Goal: Information Seeking & Learning: Learn about a topic

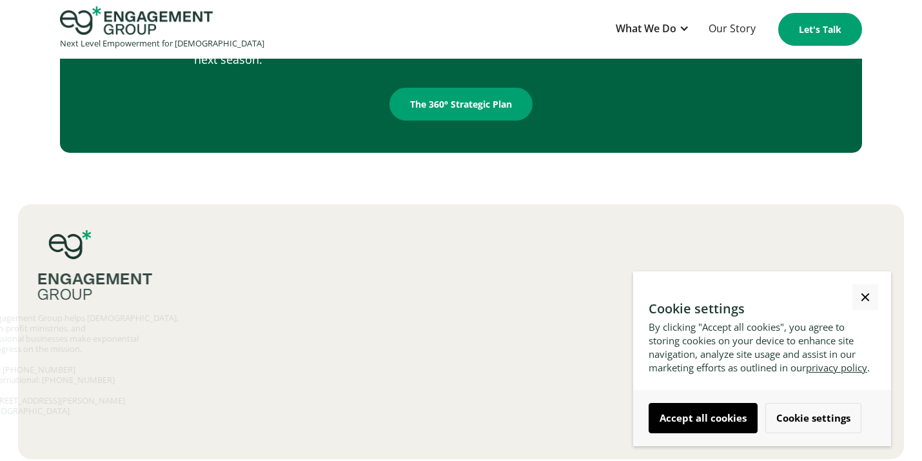
scroll to position [2176, 0]
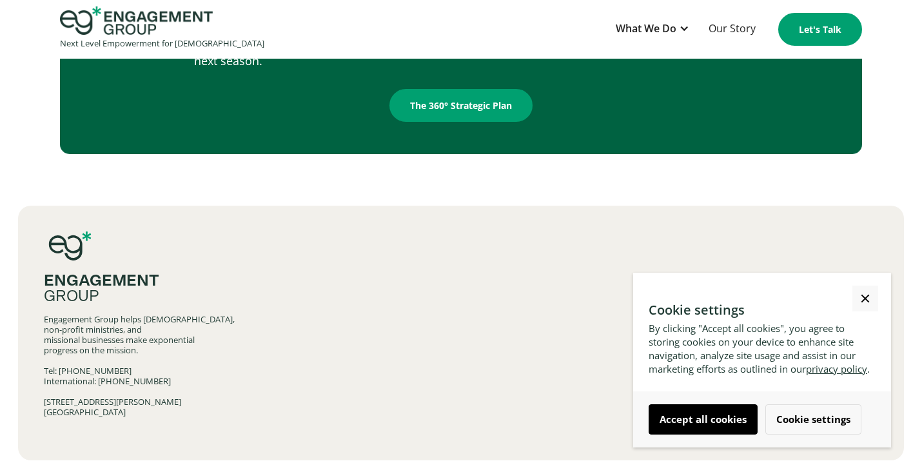
click at [860, 285] on link "Close Cookie Popup" at bounding box center [865, 298] width 26 height 26
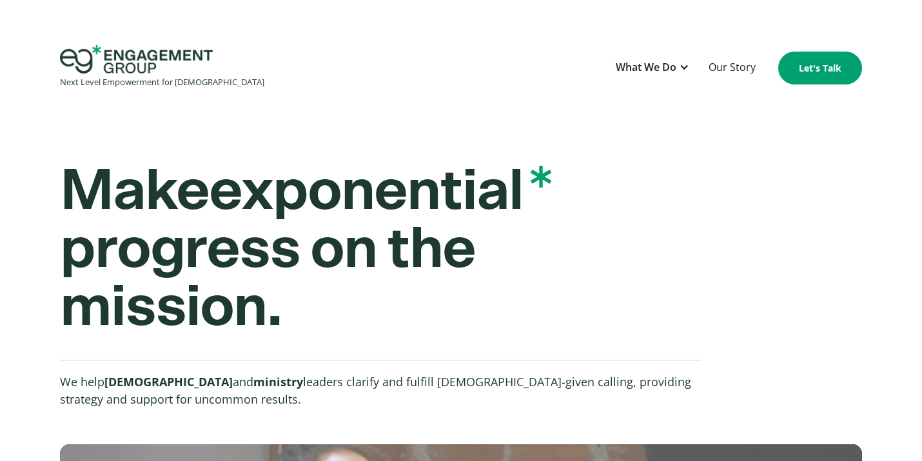
scroll to position [0, 0]
click at [670, 70] on div "What We Do" at bounding box center [645, 67] width 61 height 17
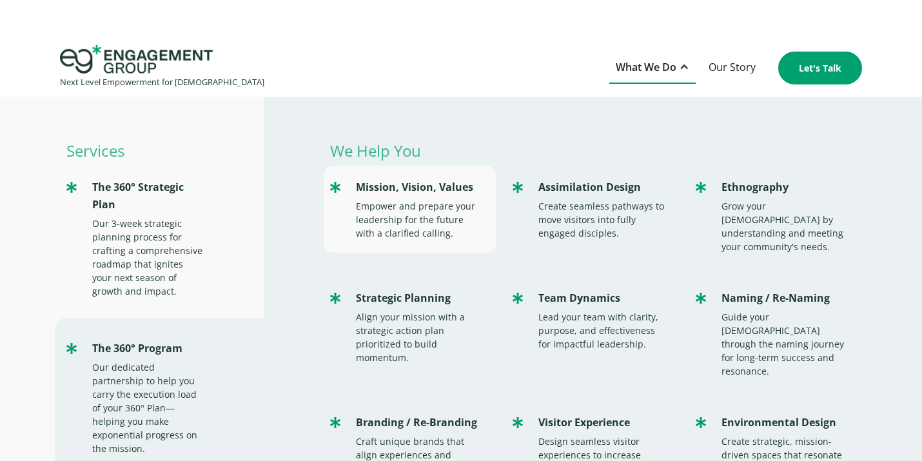
click at [414, 205] on div "Empower and prepare your leadership for the future with a clarified calling." at bounding box center [420, 219] width 128 height 41
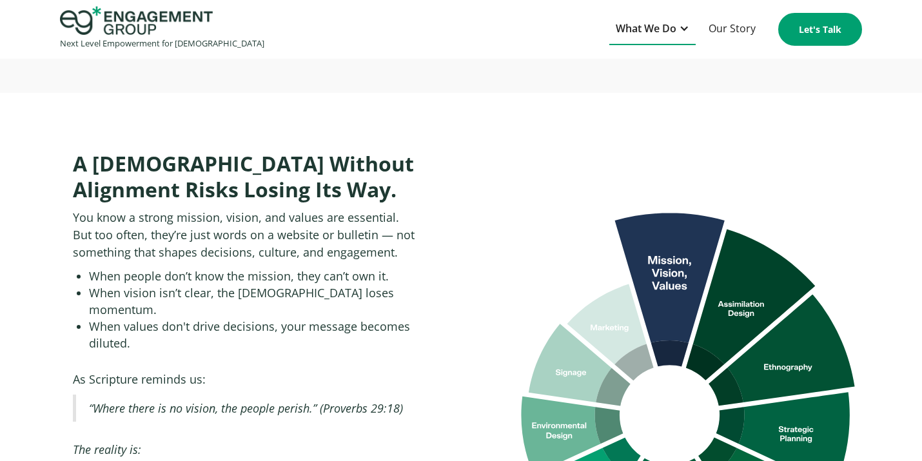
click at [648, 23] on div "What We Do" at bounding box center [645, 28] width 61 height 17
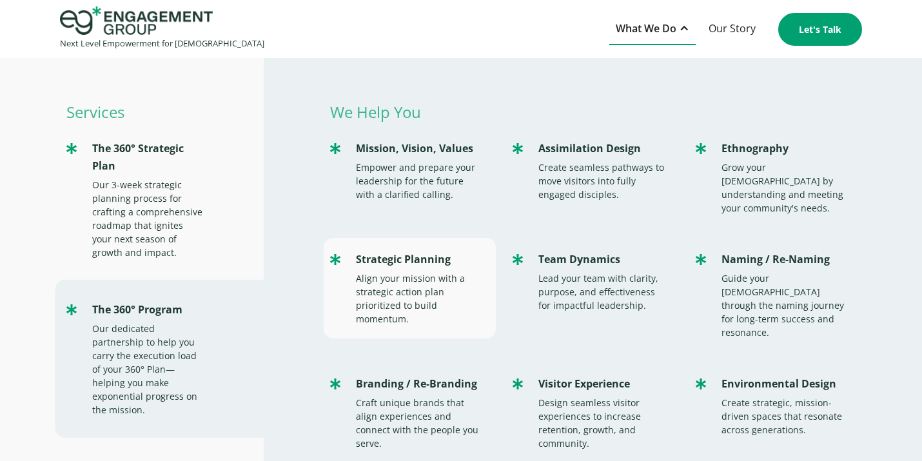
click at [384, 283] on div "Align your mission with a strategic action plan prioritized to build momentum." at bounding box center [420, 298] width 128 height 54
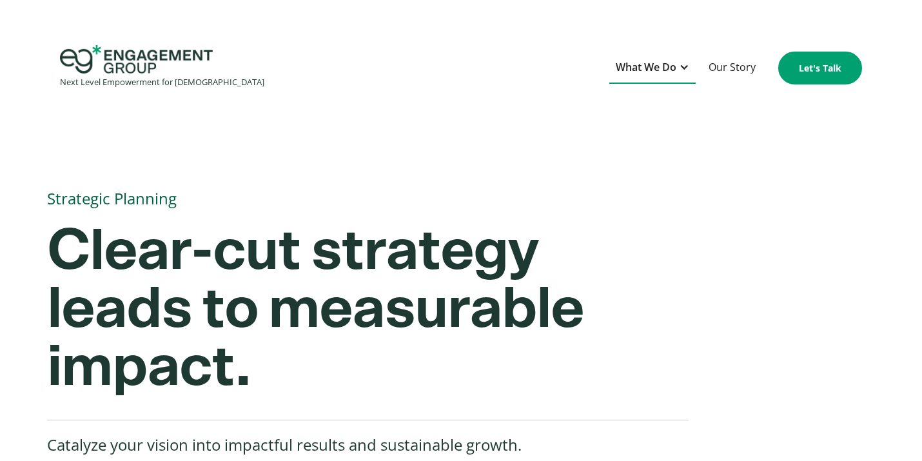
click at [664, 63] on div "What We Do" at bounding box center [645, 67] width 61 height 17
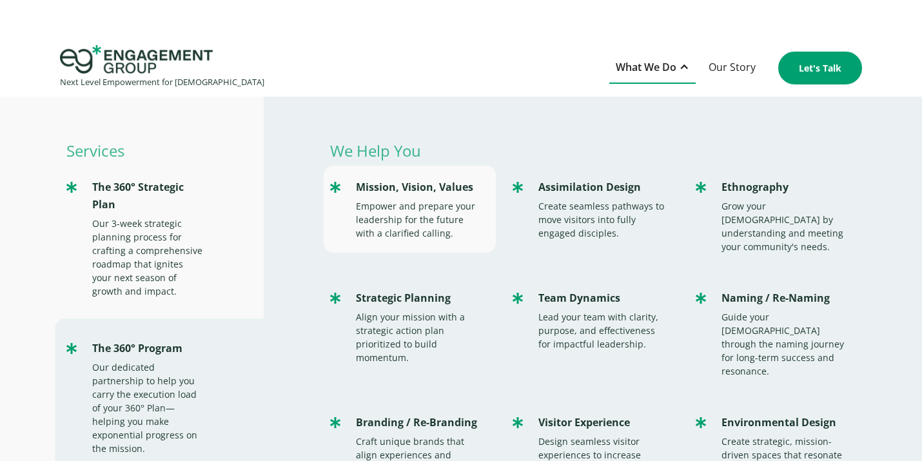
click at [380, 209] on div "Empower and prepare your leadership for the future with a clarified calling." at bounding box center [420, 219] width 128 height 41
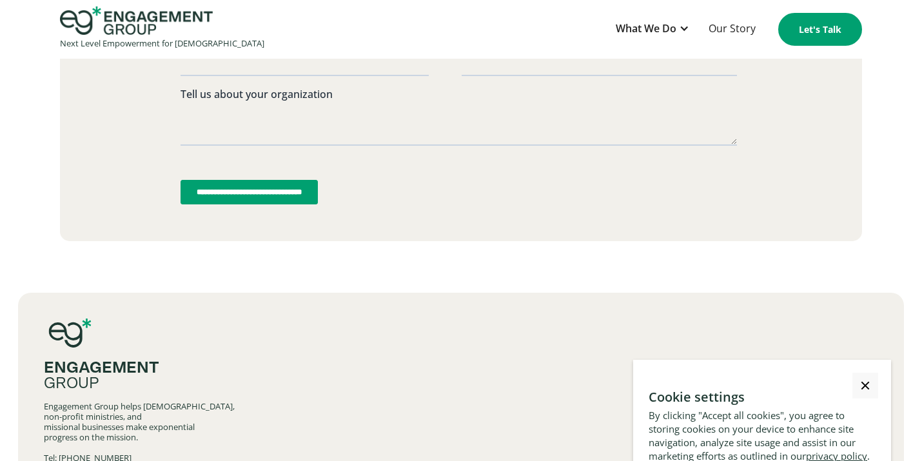
scroll to position [3677, 0]
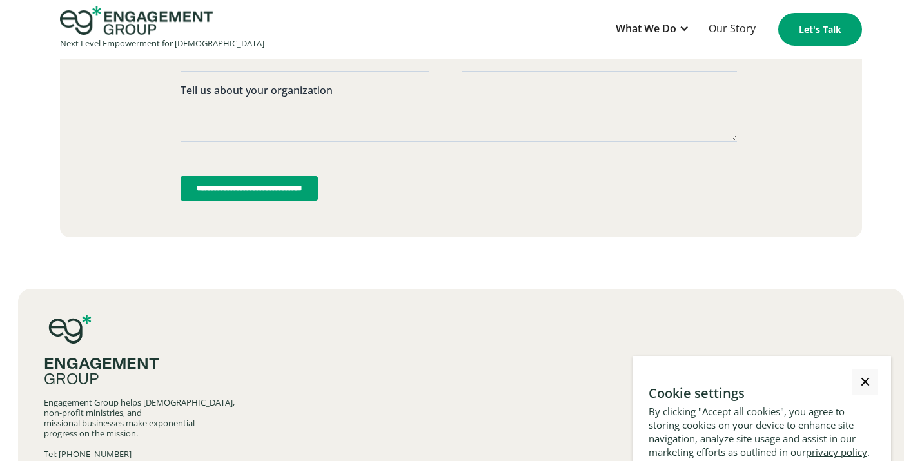
click at [865, 382] on div "Close Cookie Popup" at bounding box center [865, 382] width 1 height 1
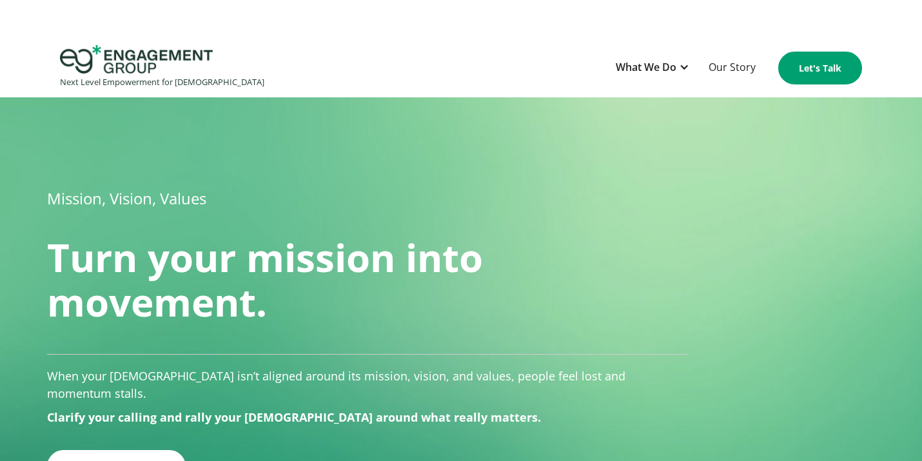
scroll to position [0, 0]
click at [660, 65] on div "What We Do" at bounding box center [645, 67] width 61 height 17
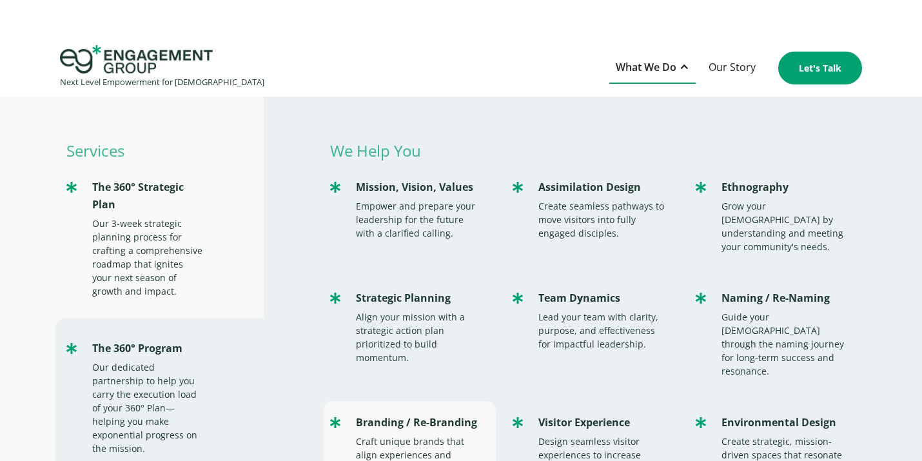
click at [401, 434] on div "Craft unique brands that align experiences and connect with the people you serv…" at bounding box center [420, 461] width 128 height 54
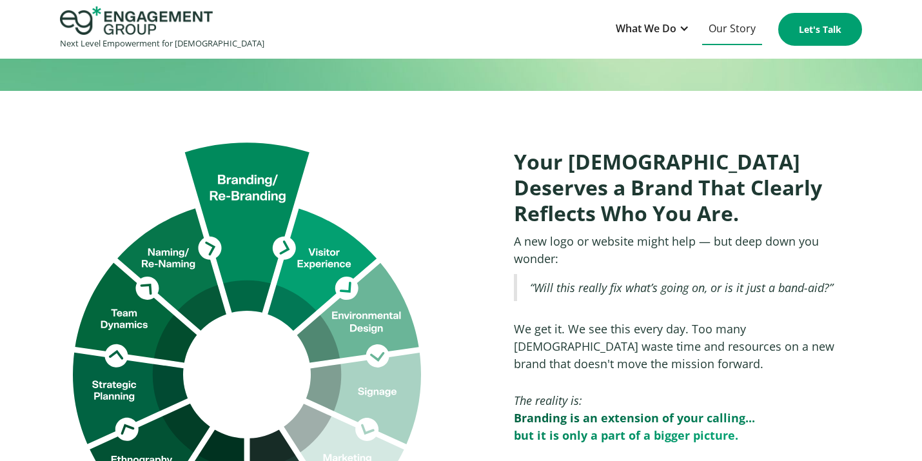
scroll to position [623, 0]
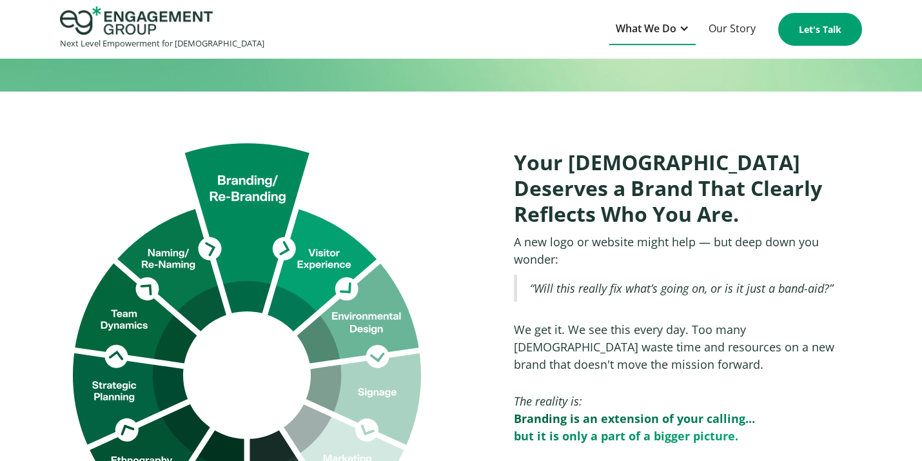
click at [662, 23] on div "What We Do" at bounding box center [645, 28] width 61 height 17
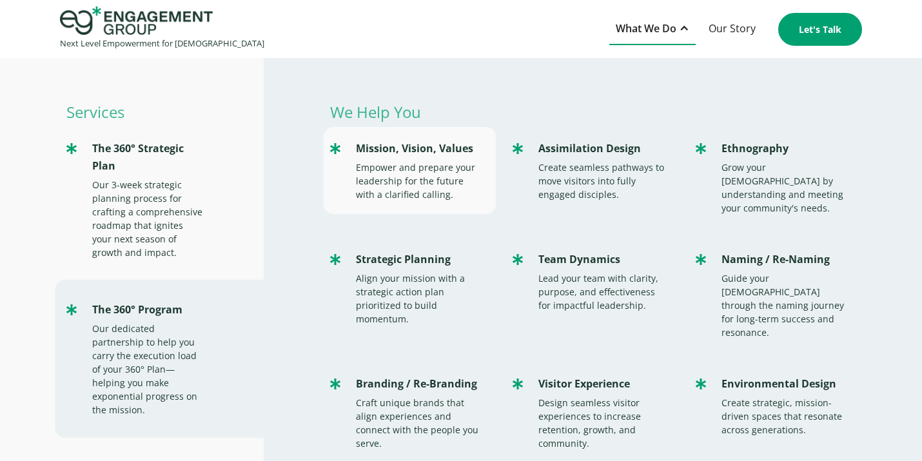
click at [380, 168] on div "Empower and prepare your leadership for the future with a clarified calling." at bounding box center [420, 180] width 128 height 41
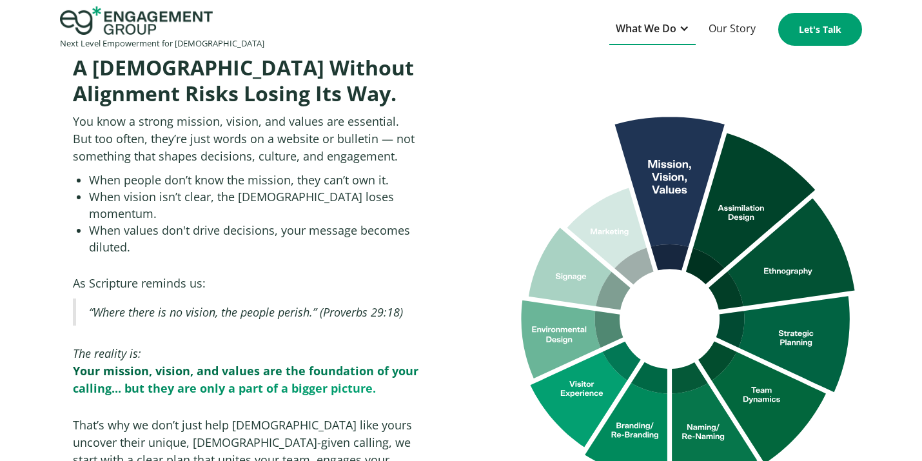
click at [644, 28] on div "What We Do" at bounding box center [645, 28] width 61 height 17
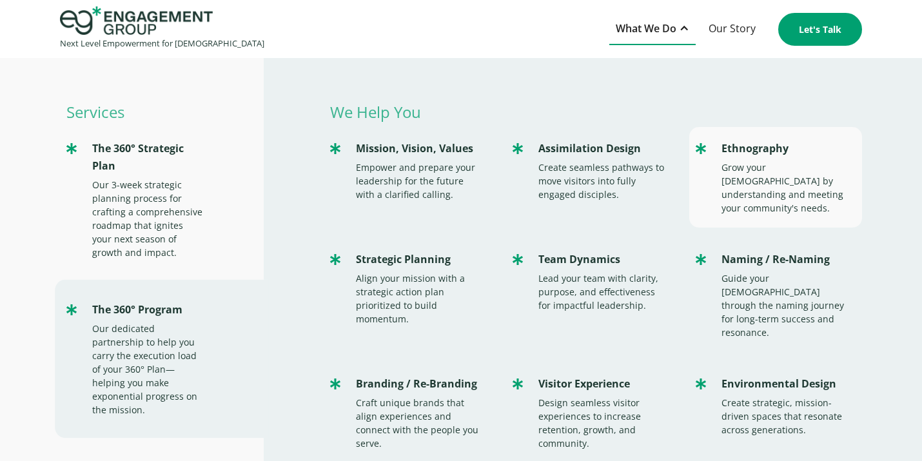
click at [751, 184] on div "Grow your [DEMOGRAPHIC_DATA] by understanding and meeting your community's need…" at bounding box center [785, 187] width 128 height 54
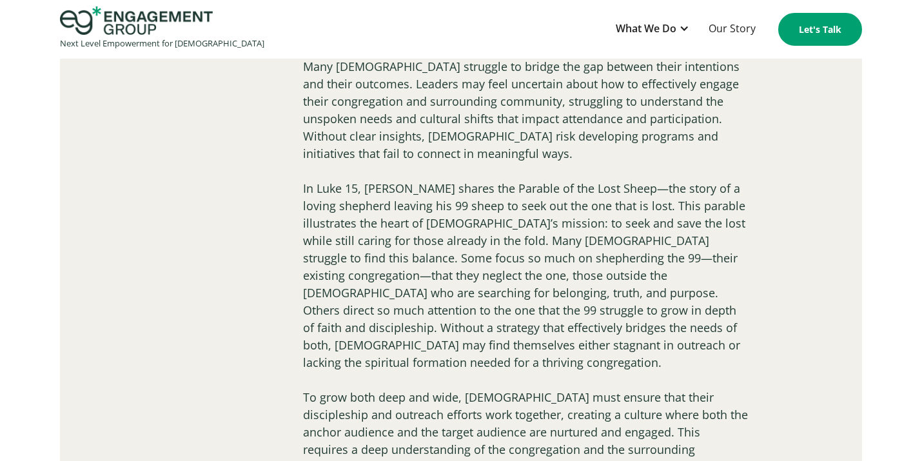
scroll to position [1701, 0]
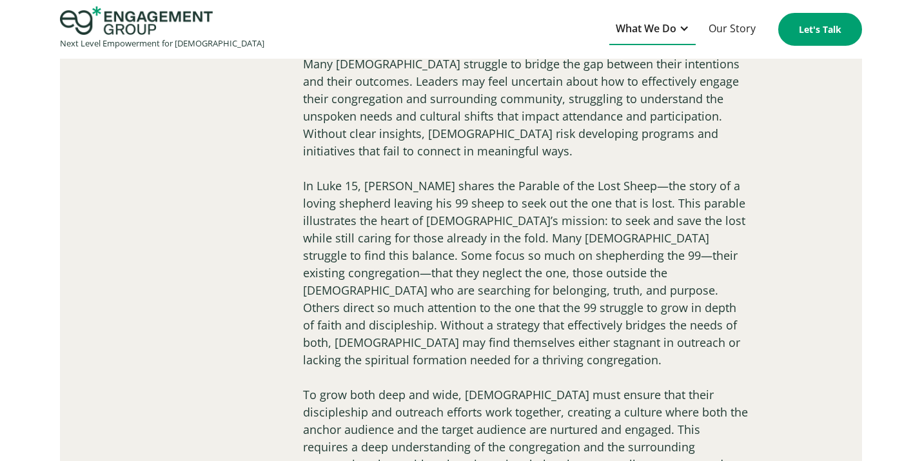
click at [628, 32] on div "What We Do" at bounding box center [645, 28] width 61 height 17
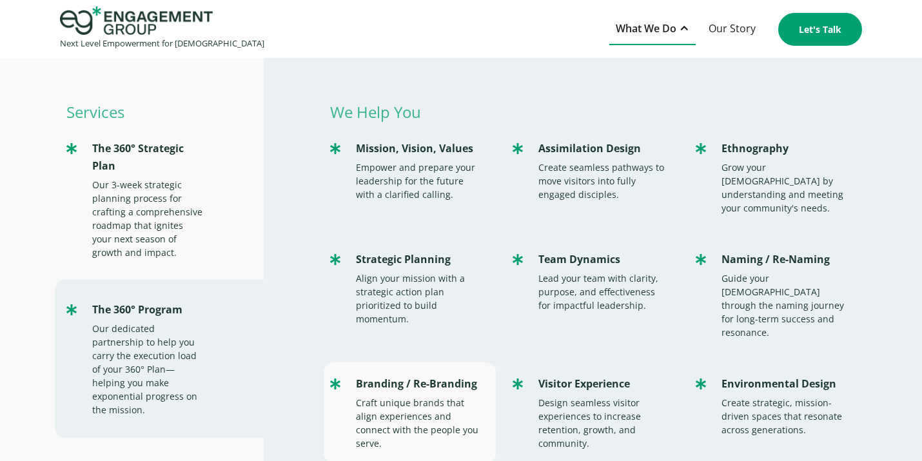
scroll to position [0, 0]
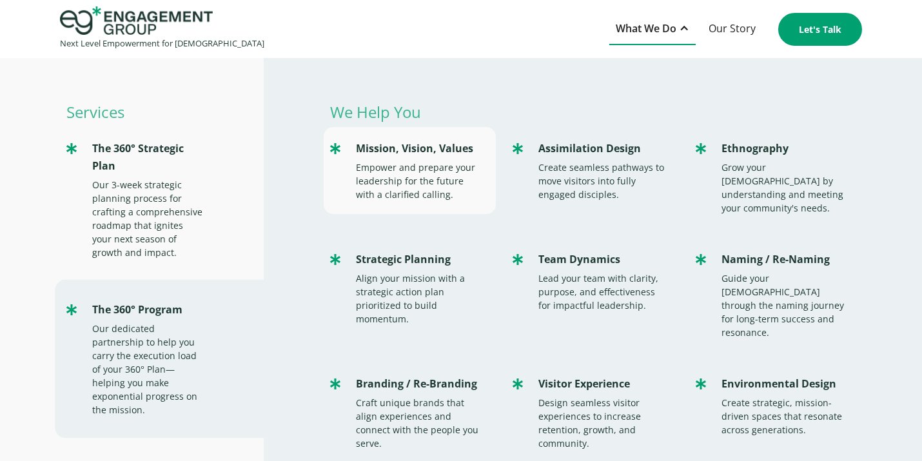
click at [392, 189] on div "Empower and prepare your leadership for the future with a clarified calling." at bounding box center [420, 180] width 128 height 41
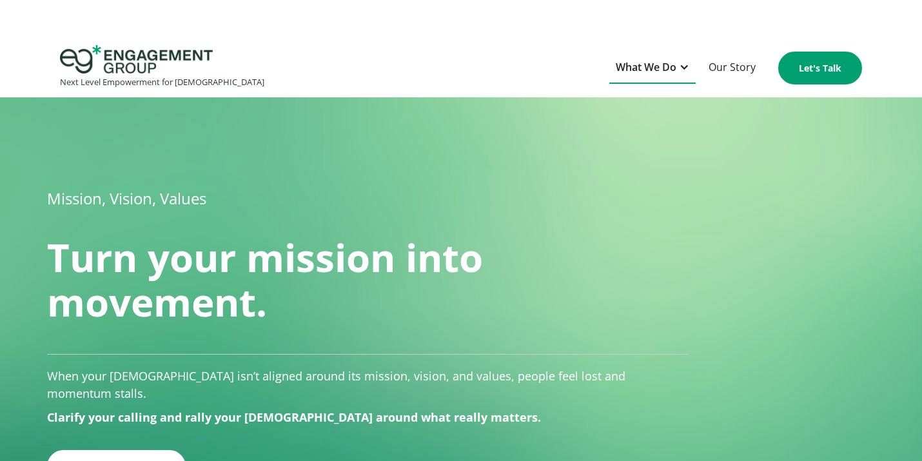
click at [660, 72] on div "What We Do" at bounding box center [645, 67] width 61 height 17
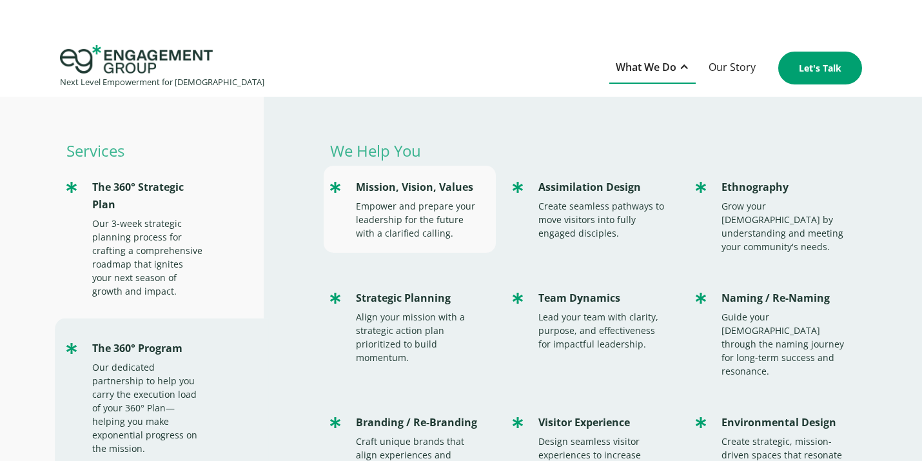
click at [385, 209] on div "Empower and prepare your leadership for the future with a clarified calling." at bounding box center [420, 219] width 128 height 41
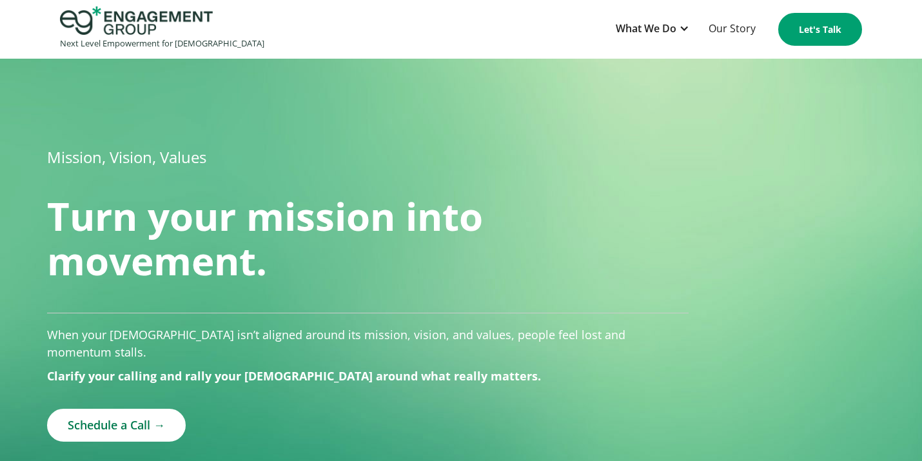
scroll to position [13, 0]
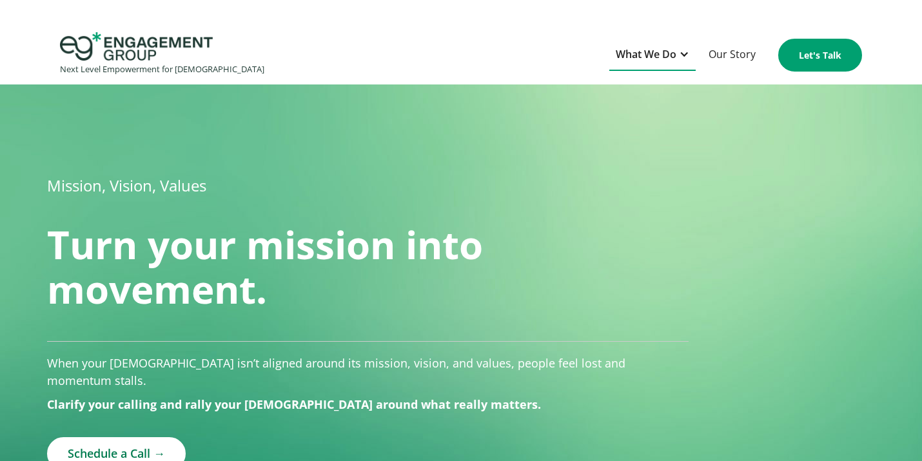
click at [654, 52] on div "What We Do" at bounding box center [645, 54] width 61 height 17
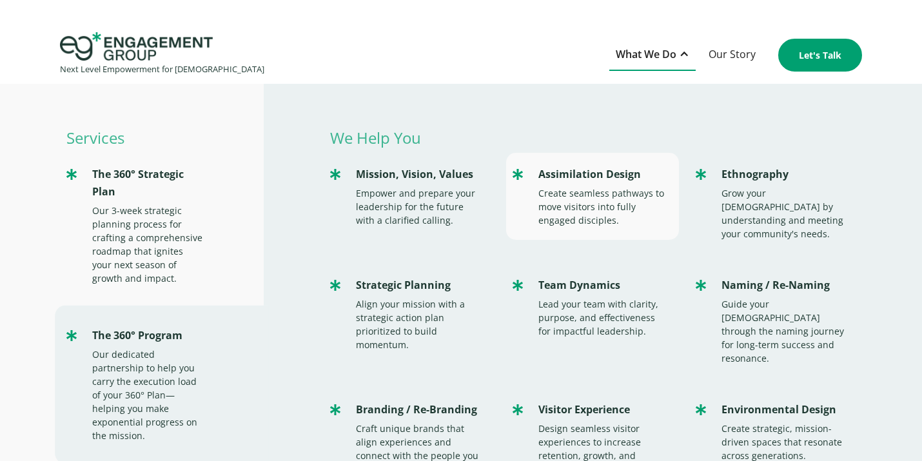
click at [598, 210] on div "Create seamless pathways to move visitors into fully engaged disciples." at bounding box center [602, 206] width 128 height 41
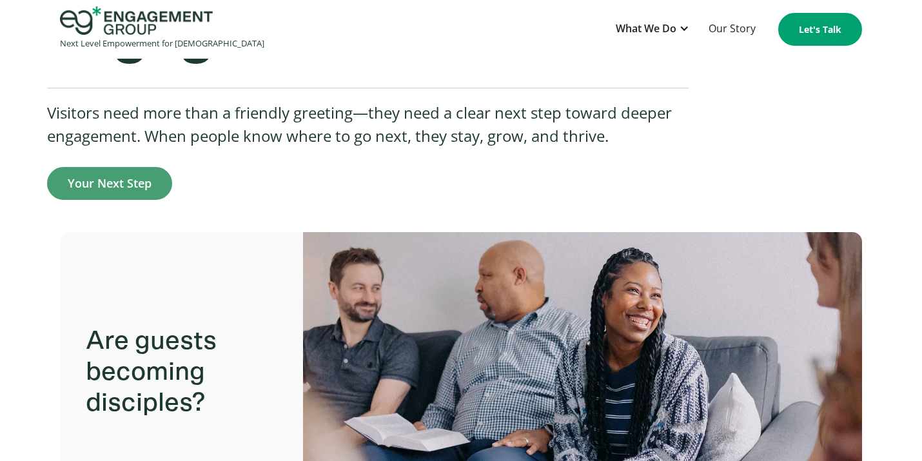
scroll to position [161, 0]
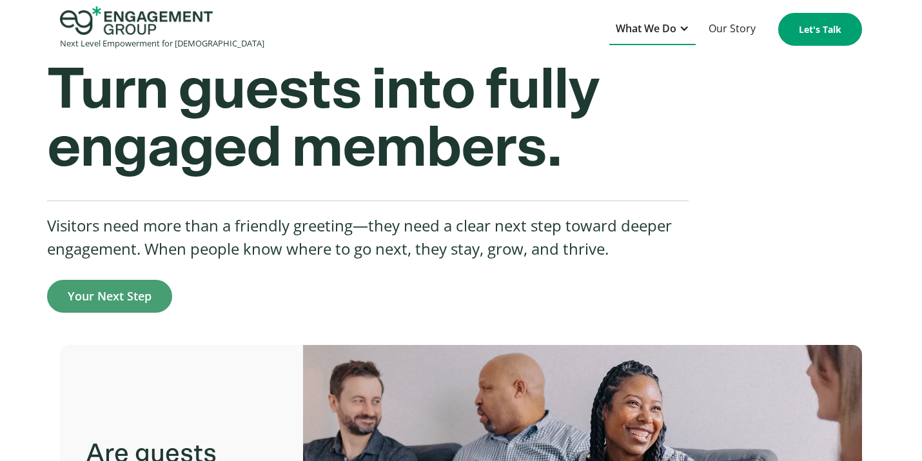
click at [633, 26] on div "What We Do" at bounding box center [645, 28] width 61 height 17
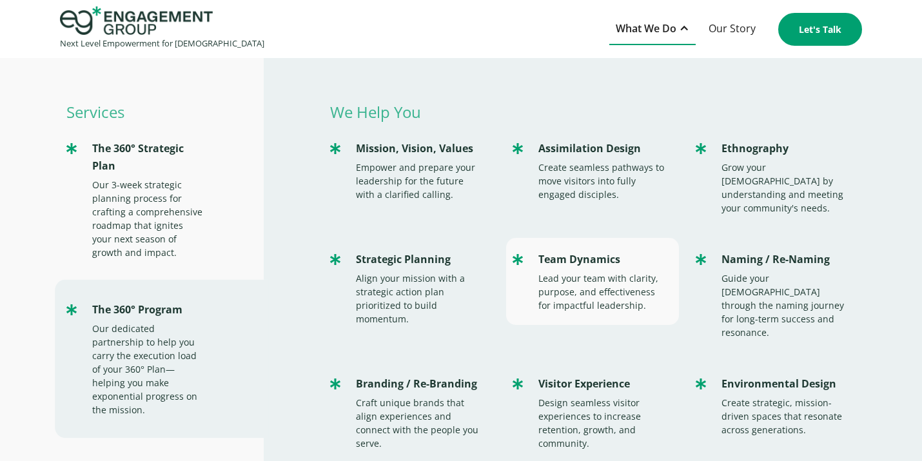
click at [581, 290] on div "Lead your team with clarity, purpose, and effectiveness for impactful leadershi…" at bounding box center [602, 291] width 128 height 41
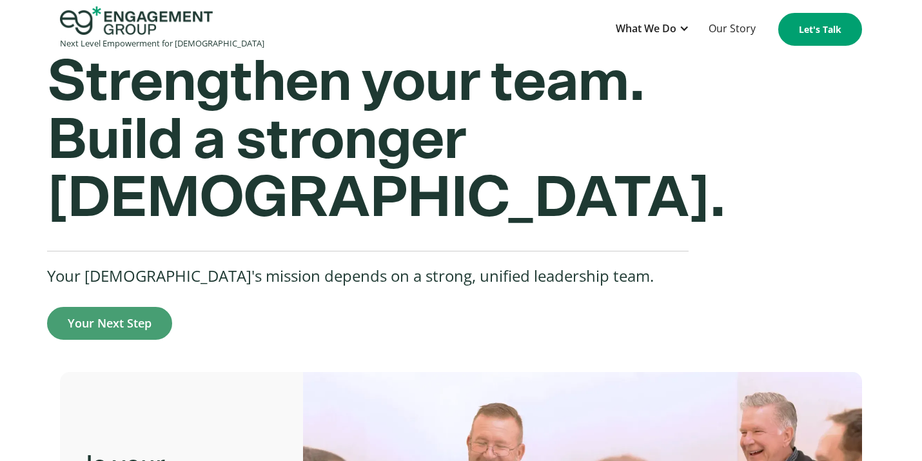
scroll to position [133, 0]
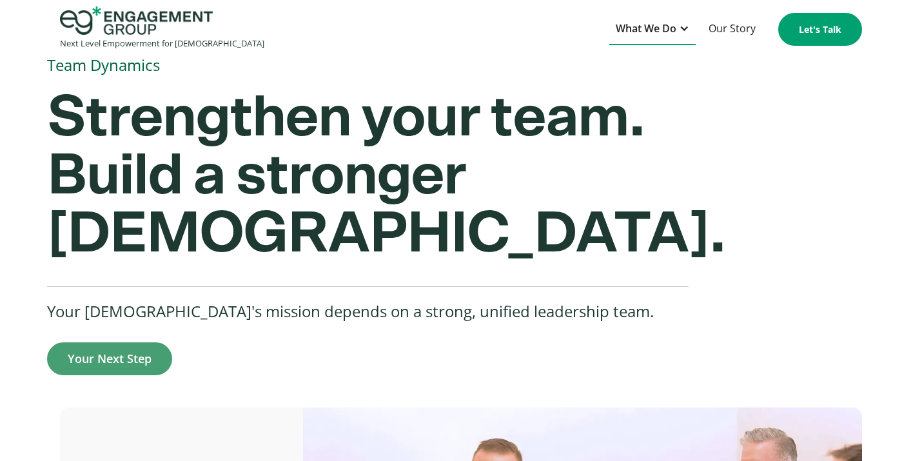
click at [656, 30] on div "What We Do" at bounding box center [645, 28] width 61 height 17
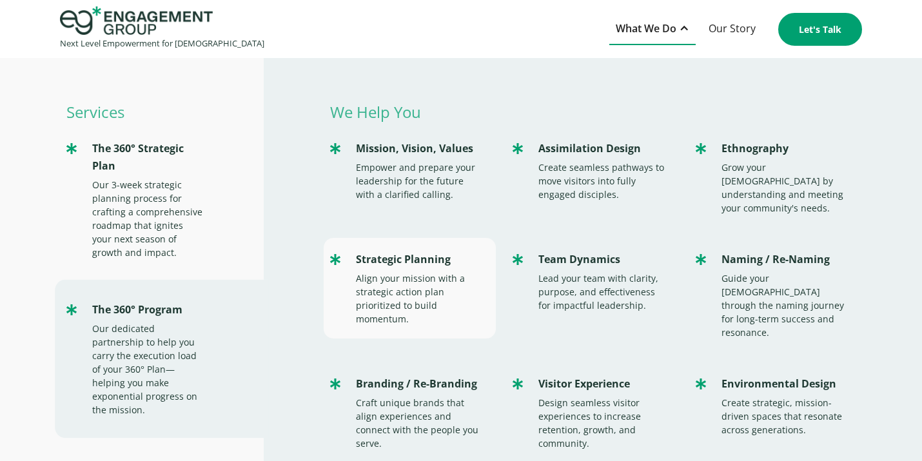
click at [359, 305] on div "Align your mission with a strategic action plan prioritized to build momentum." at bounding box center [420, 298] width 128 height 54
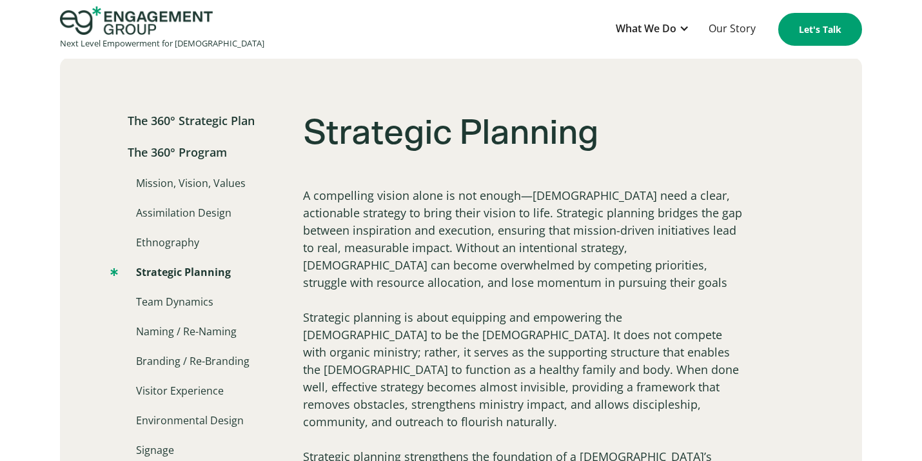
scroll to position [452, 0]
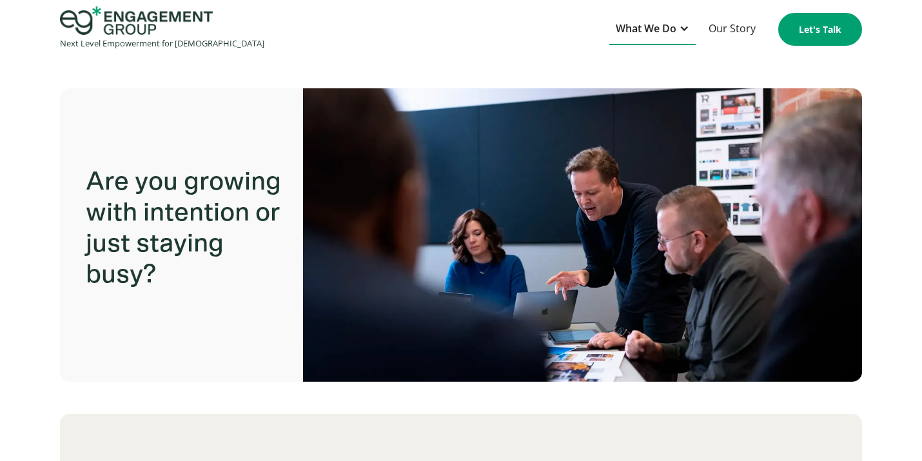
click at [664, 28] on div "What We Do" at bounding box center [645, 28] width 61 height 17
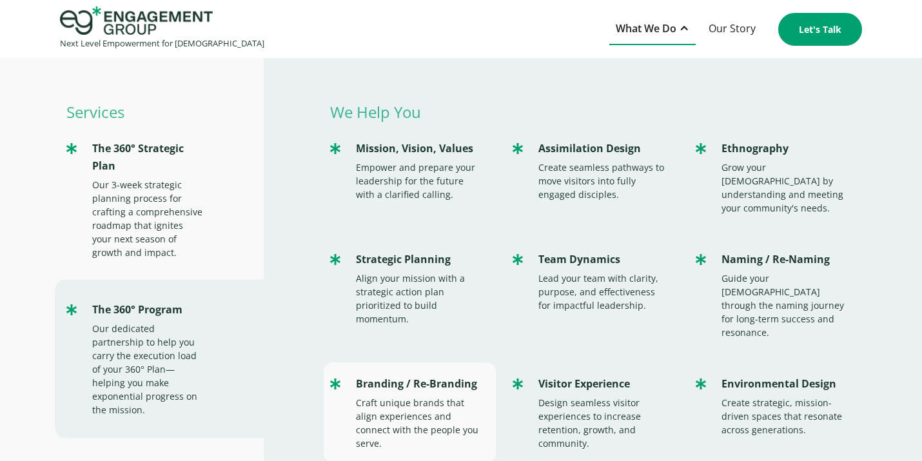
click at [412, 396] on div "Craft unique brands that align experiences and connect with the people you serv…" at bounding box center [420, 423] width 128 height 54
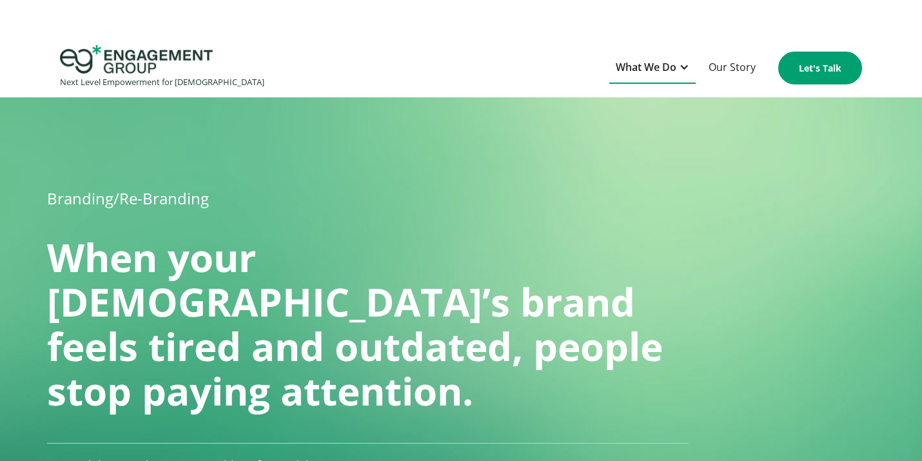
click at [650, 70] on div "What We Do" at bounding box center [645, 67] width 61 height 17
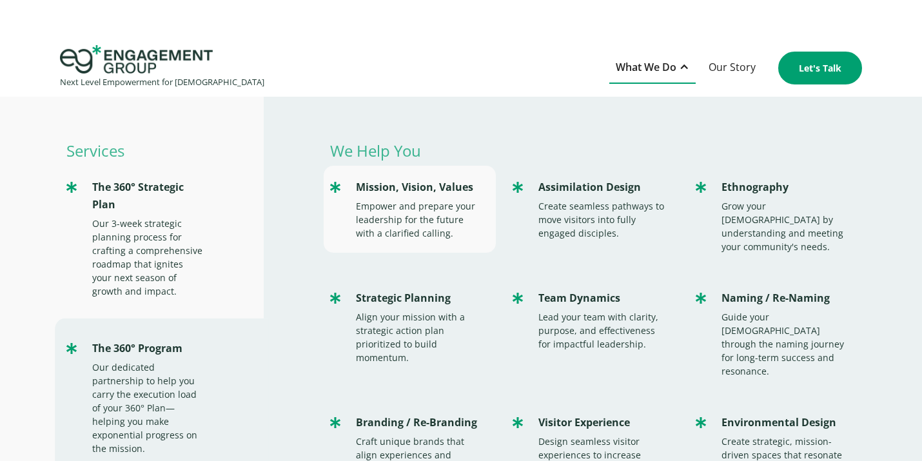
click at [388, 211] on div "Empower and prepare your leadership for the future with a clarified calling." at bounding box center [420, 219] width 128 height 41
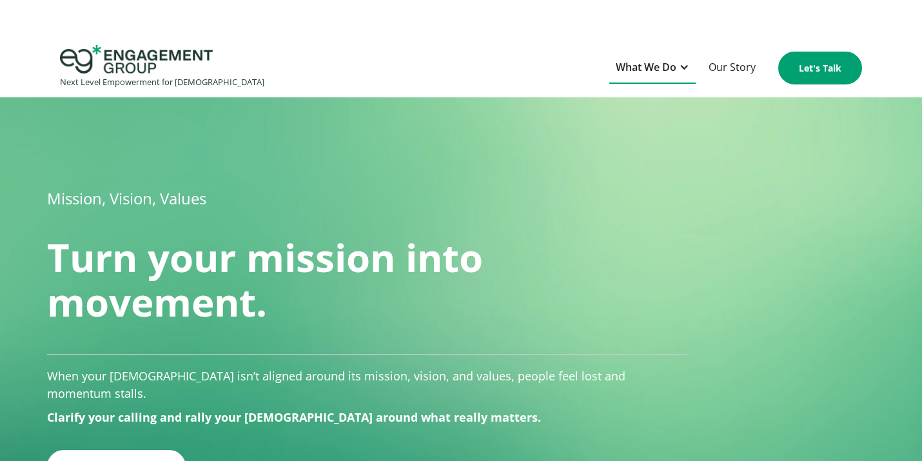
click at [658, 72] on div "What We Do" at bounding box center [645, 67] width 61 height 17
